Goal: Task Accomplishment & Management: Use online tool/utility

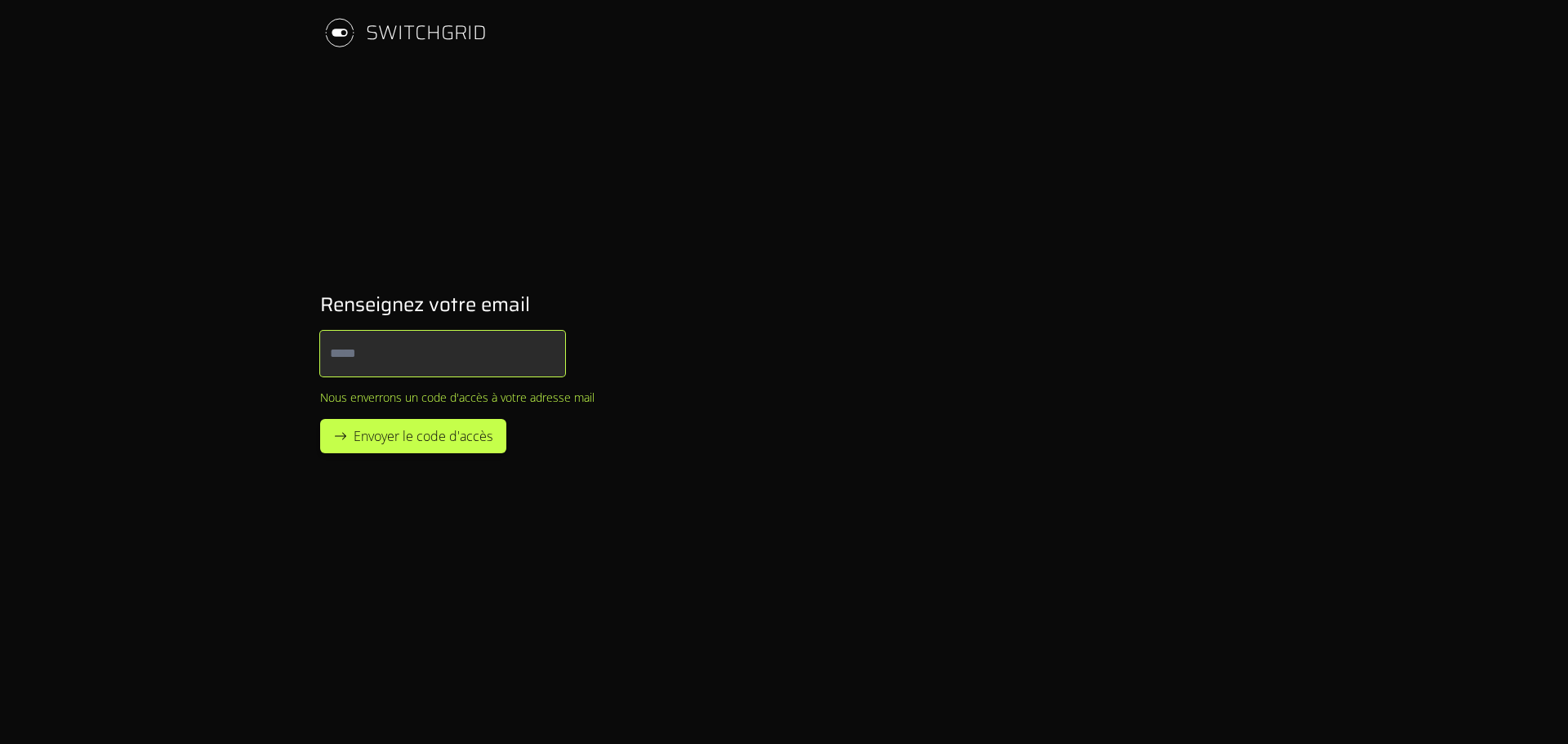
click at [353, 358] on input "Email" at bounding box center [443, 354] width 245 height 46
type input "**********"
click at [466, 427] on span "Envoyer le code d'accès" at bounding box center [422, 436] width 138 height 19
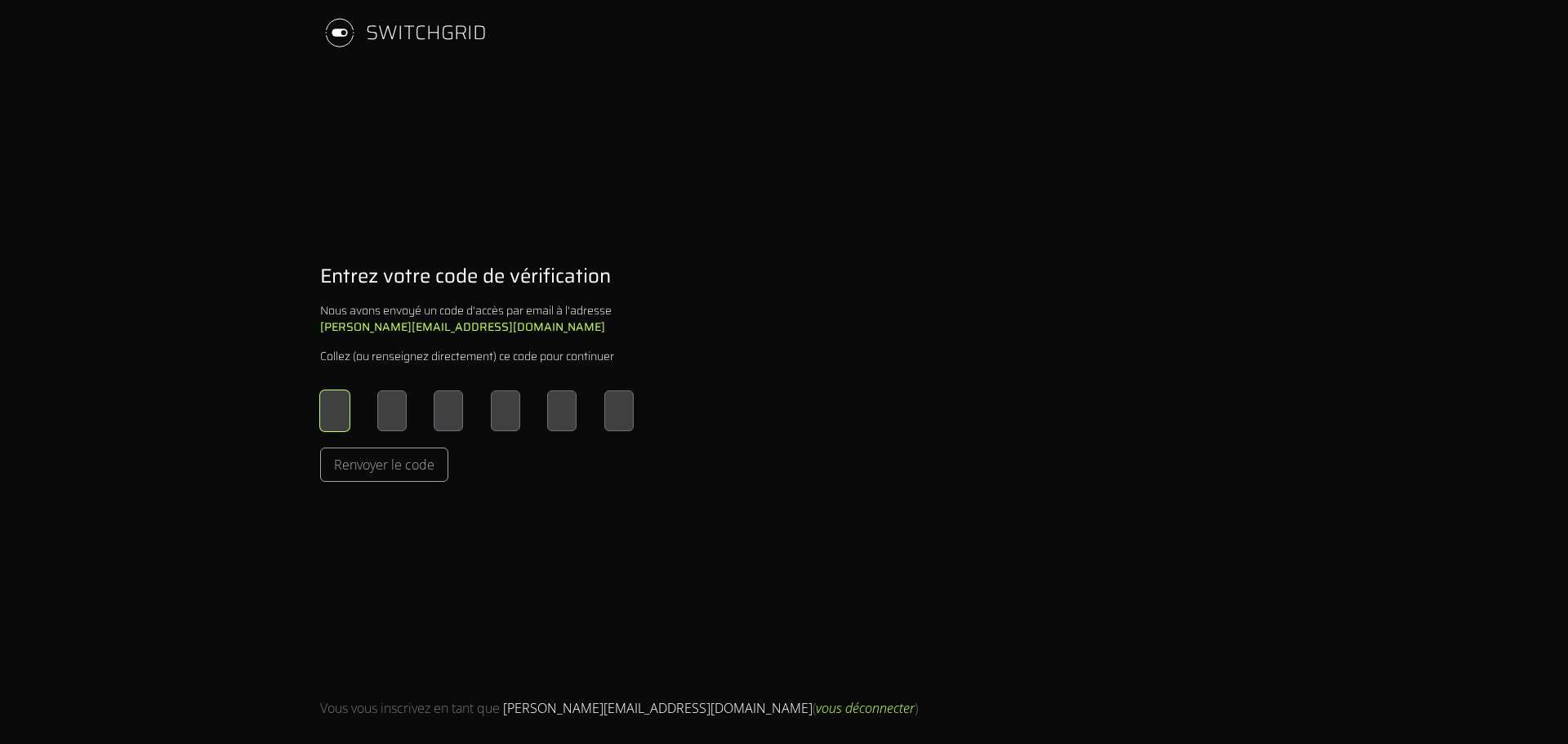
click at [339, 404] on input "Please enter OTP character 1" at bounding box center [335, 411] width 29 height 41
type input "*"
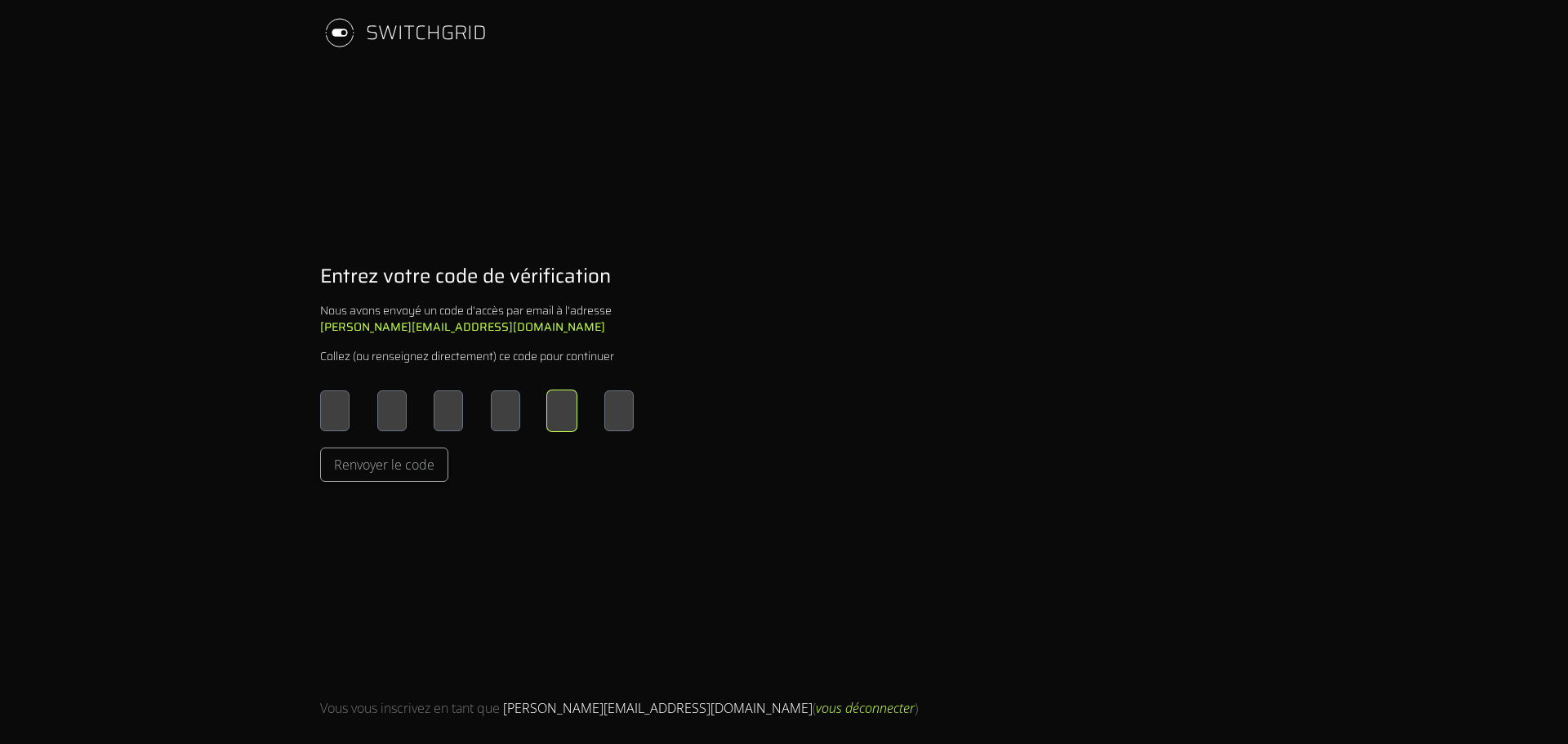
type input "*"
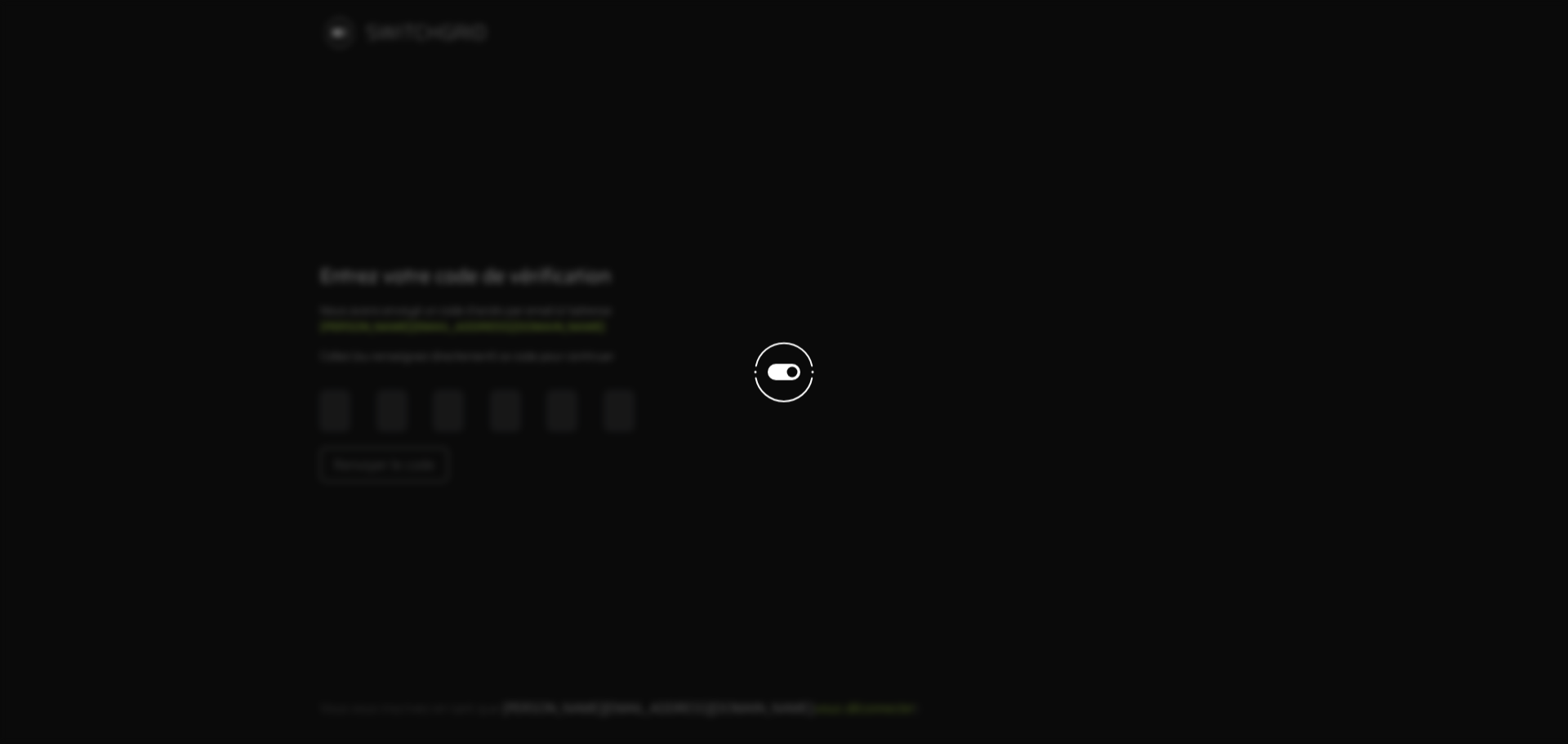
scroll to position [1, 0]
